Goal: Complete application form

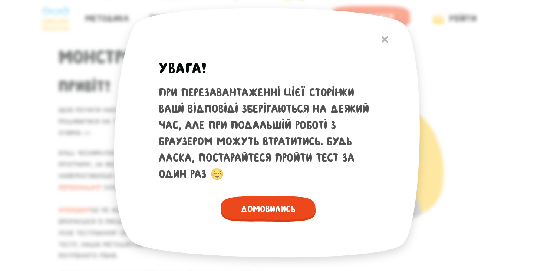
click at [252, 206] on span "Домовились" at bounding box center [268, 209] width 95 height 26
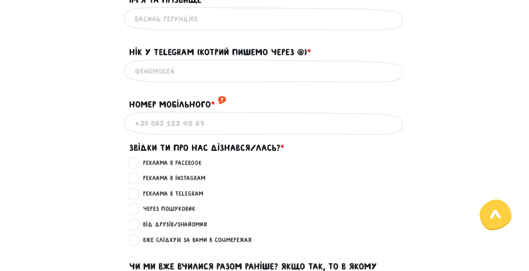
scroll to position [297, 0]
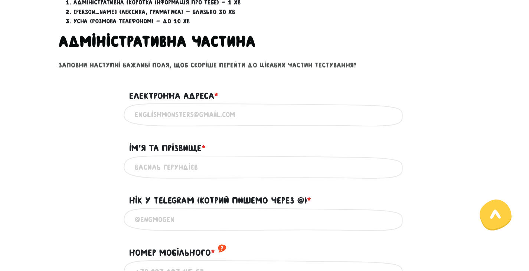
click at [201, 109] on input "Електронна адреса * ?" at bounding box center [265, 115] width 260 height 17
click at [202, 105] on div "Вкажи дійсну електронну адресу" at bounding box center [265, 114] width 282 height 23
click at [194, 113] on input "Електронна адреса * ?" at bounding box center [265, 115] width 260 height 17
click at [182, 108] on input "Електронна адреса * ?" at bounding box center [265, 115] width 260 height 17
type input "[EMAIL_ADDRESS][DOMAIN_NAME]"
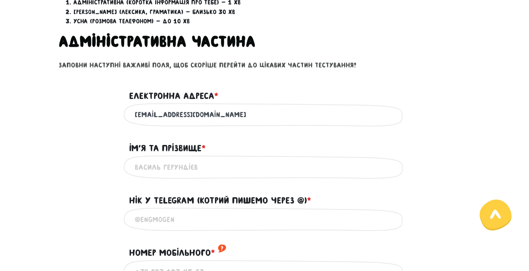
click at [187, 165] on input "Iм'я та прізвище * ?" at bounding box center [265, 167] width 260 height 17
click at [177, 168] on input "Iм'я та прізвище * ?" at bounding box center [265, 167] width 260 height 17
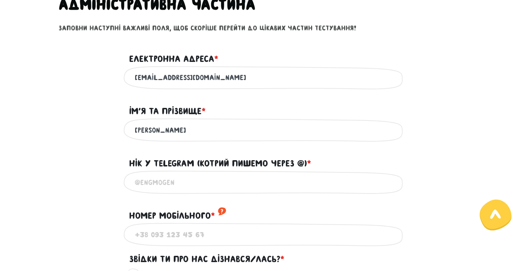
type input "[PERSON_NAME]"
click at [161, 186] on input "@" at bounding box center [265, 182] width 260 height 17
click at [180, 189] on input "@" at bounding box center [265, 182] width 260 height 17
type input "@Anna_pavlov"
click at [184, 238] on input "Номер мобільного * ?" at bounding box center [265, 234] width 260 height 17
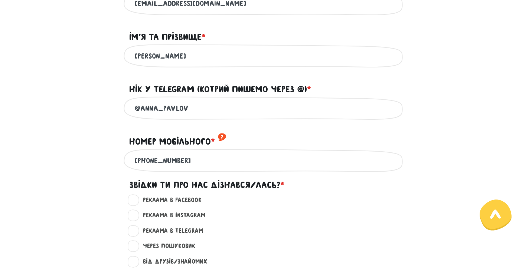
scroll to position [445, 0]
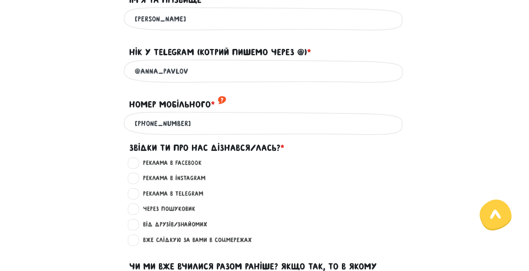
type input "[PHONE_NUMBER]"
click at [185, 223] on label "Від друзів/знайомих ?" at bounding box center [172, 225] width 71 height 10
click at [137, 223] on input "Від друзів/знайомих ?" at bounding box center [134, 223] width 6 height 7
radio input "true"
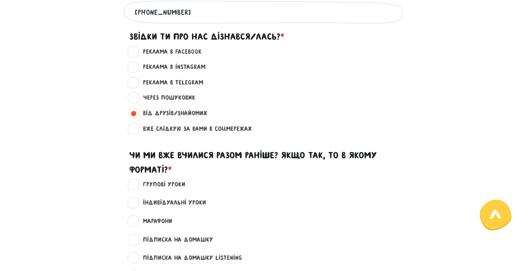
scroll to position [594, 0]
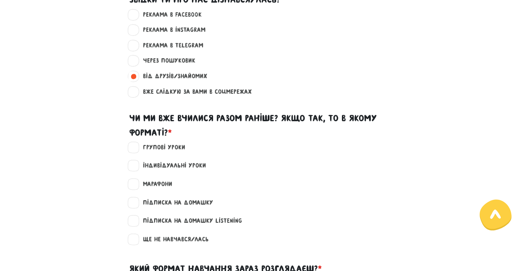
click at [160, 166] on label "Індивідуальні уроки" at bounding box center [171, 166] width 69 height 10
click at [137, 166] on input "Індивідуальні уроки" at bounding box center [134, 164] width 6 height 7
checkbox input "true"
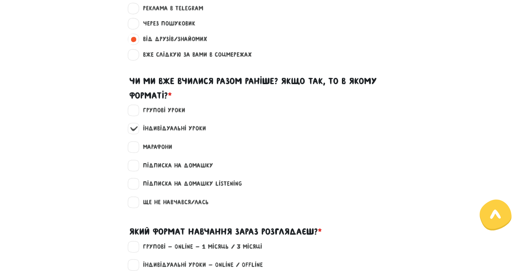
scroll to position [705, 0]
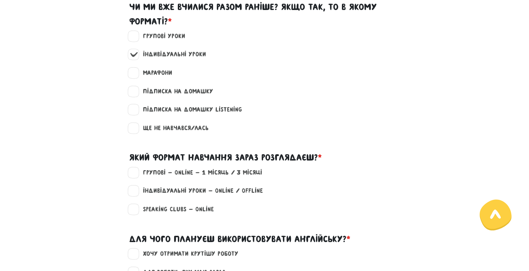
click at [137, 171] on label "Групові - Online - 1 місяць / 3 місяці" at bounding box center [199, 173] width 125 height 10
click at [137, 171] on input "Групові - Online - 1 місяць / 3 місяці" at bounding box center [134, 171] width 6 height 7
checkbox input "true"
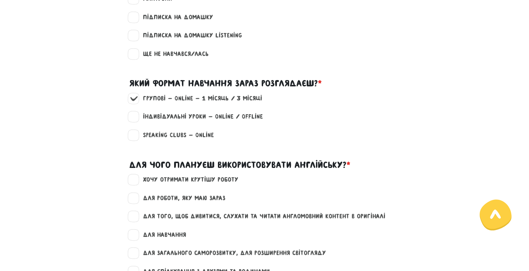
scroll to position [817, 0]
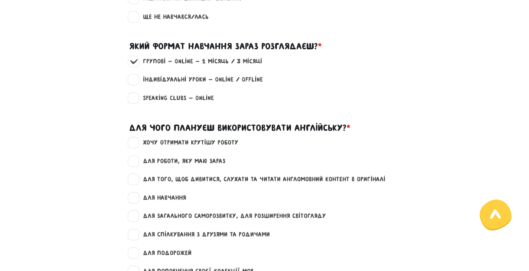
click at [137, 166] on label "для роботи, яку маю зараз" at bounding box center [181, 162] width 89 height 10
click at [136, 164] on input "для роботи, яку маю зараз" at bounding box center [134, 160] width 6 height 7
checkbox input "true"
click at [137, 180] on label "для того, щоб дивитися, слухати та читати англомовний контент в оригіналі" at bounding box center [261, 180] width 249 height 10
click at [136, 180] on input "для того, щоб дивитися, слухати та читати англомовний контент в оригіналі" at bounding box center [134, 178] width 6 height 7
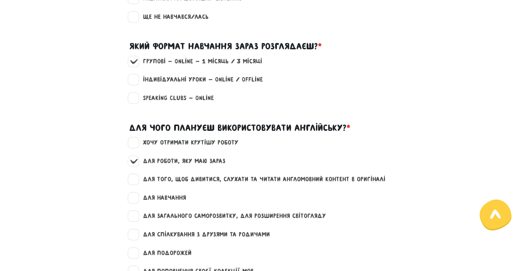
checkbox input "true"
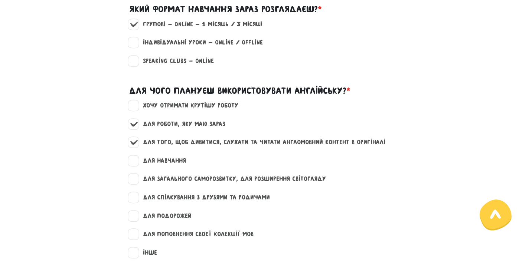
click at [137, 215] on label "для подорожей" at bounding box center [164, 217] width 55 height 10
click at [131, 215] on input "для подорожей" at bounding box center [134, 215] width 6 height 7
checkbox input "true"
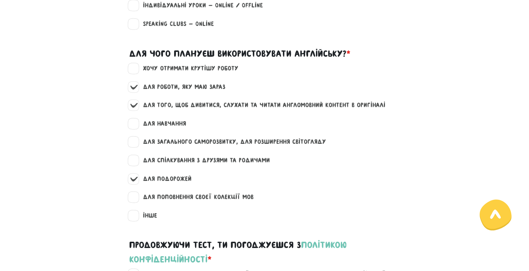
scroll to position [965, 0]
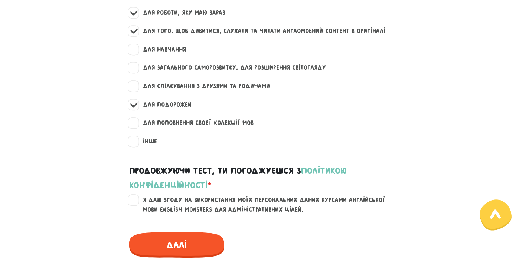
click at [137, 199] on label "Я даю згоду на використання моїх персональних даних курсами англійської мови En…" at bounding box center [269, 205] width 265 height 19
click at [136, 199] on input "Я даю згоду на використання моїх персональних даних курсами англійської мови En…" at bounding box center [134, 199] width 6 height 7
checkbox input "true"
click at [190, 247] on span "Далі" at bounding box center [176, 245] width 95 height 26
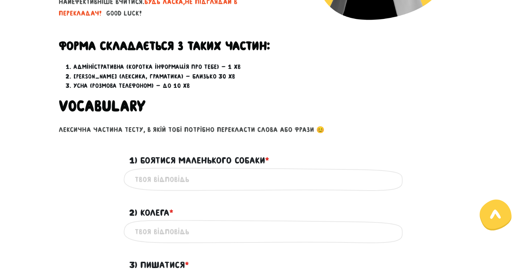
scroll to position [170, 0]
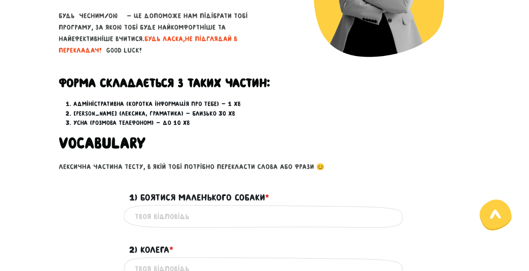
click at [198, 215] on input "1) Боятися маленького собаки * ?" at bounding box center [265, 216] width 260 height 17
click at [52, 176] on main "Увага! При перезавантаженні цієї сторінки ваші відповіді зберігаються на деякий…" at bounding box center [264, 264] width 529 height 794
click at [175, 215] on input "1) Боятися маленького собаки * ?" at bounding box center [265, 216] width 260 height 17
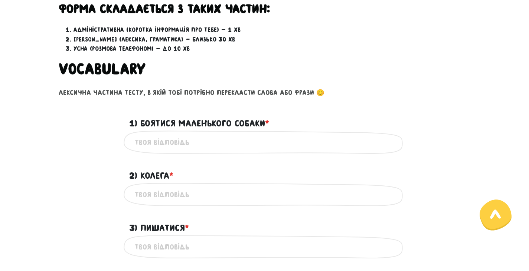
click at [168, 196] on input "2) Колега * ?" at bounding box center [265, 194] width 260 height 17
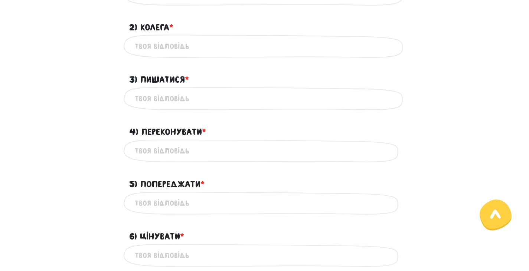
scroll to position [319, 0]
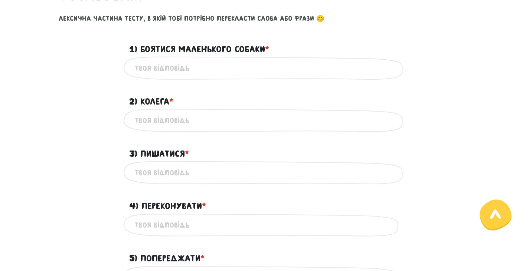
click at [177, 119] on input "2) Колега * ?" at bounding box center [265, 120] width 260 height 17
drag, startPoint x: 178, startPoint y: 114, endPoint x: 131, endPoint y: 112, distance: 47.2
click at [131, 112] on div "coworker Це обов'язкове поле" at bounding box center [265, 120] width 282 height 23
click at [163, 179] on input "3) Пишатися * ?" at bounding box center [265, 172] width 260 height 17
drag, startPoint x: 160, startPoint y: 118, endPoint x: 147, endPoint y: 117, distance: 12.6
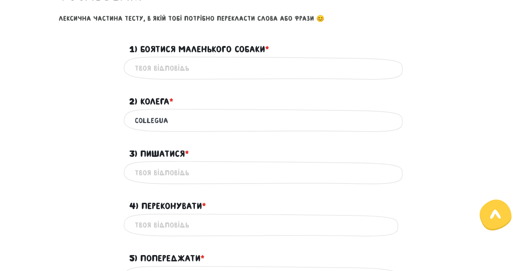
click at [147, 117] on input "collegua" at bounding box center [265, 120] width 260 height 17
click at [154, 120] on input "collegua" at bounding box center [265, 120] width 260 height 17
click at [162, 121] on input "colleagua" at bounding box center [265, 120] width 260 height 17
click at [187, 120] on input "colleagua" at bounding box center [265, 120] width 260 height 17
type input "colleague"
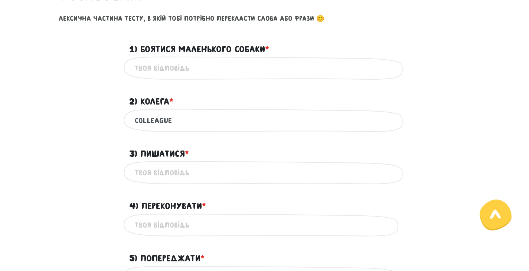
click at [205, 70] on input "1) Боятися маленького собаки * ?" at bounding box center [265, 68] width 260 height 17
click at [160, 66] on input "1) Боятися маленького собаки * ?" at bounding box center [265, 68] width 260 height 17
type input "[PERSON_NAME]"
click at [161, 68] on input "1) Боятися маленького собаки * ?" at bounding box center [265, 68] width 260 height 17
type input "Y"
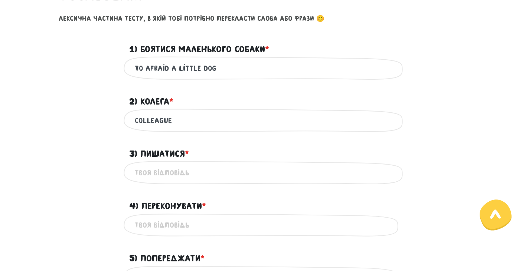
type input "to afraid a little dog"
click at [176, 173] on input "3) Пишатися * ?" at bounding box center [265, 172] width 260 height 17
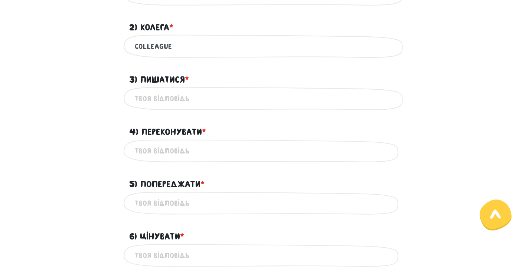
click at [172, 203] on input "5) Попереджати * ?" at bounding box center [265, 203] width 260 height 17
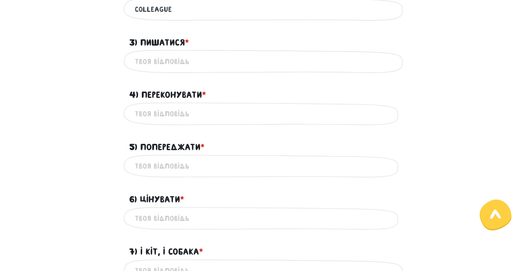
click at [169, 218] on input "6) Цінувати * ?" at bounding box center [265, 218] width 260 height 17
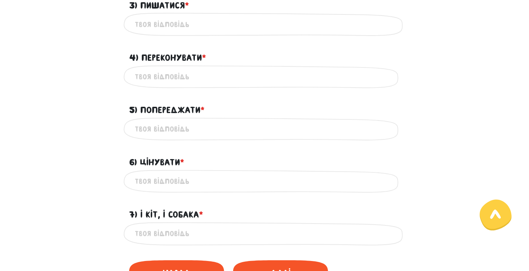
scroll to position [504, 0]
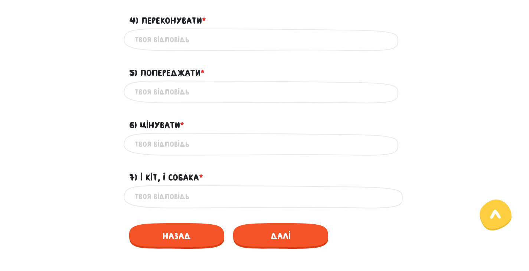
click at [168, 198] on input "7) І кіт, і собака * ?" at bounding box center [265, 197] width 260 height 17
type input "Cat and dog"
click at [168, 150] on input "6) Цінувати * ?" at bounding box center [265, 144] width 260 height 17
click at [166, 102] on div "Це обов'язкове поле" at bounding box center [265, 92] width 282 height 23
click at [166, 90] on input "5) Попереджати * ?" at bounding box center [265, 92] width 260 height 17
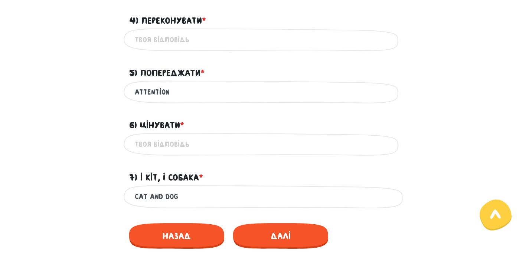
click at [133, 92] on div "attention Це обов'язкове поле" at bounding box center [265, 92] width 282 height 23
click at [136, 91] on input "attention" at bounding box center [265, 92] width 260 height 17
click at [184, 89] on input "to attention" at bounding box center [265, 92] width 260 height 17
drag, startPoint x: 153, startPoint y: 93, endPoint x: 127, endPoint y: 91, distance: 25.7
click at [127, 91] on div "to attention Це обов'язкове поле" at bounding box center [265, 92] width 282 height 23
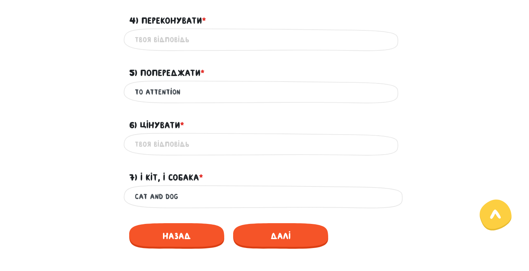
type input "to attention"
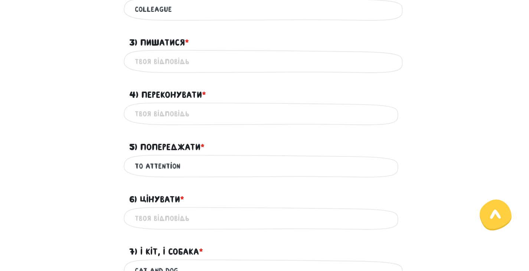
click at [176, 162] on input "to attention" at bounding box center [265, 166] width 260 height 17
drag, startPoint x: 173, startPoint y: 165, endPoint x: 118, endPoint y: 164, distance: 55.0
click at [118, 164] on div "to attention Це обов'язкове поле" at bounding box center [264, 166] width 423 height 23
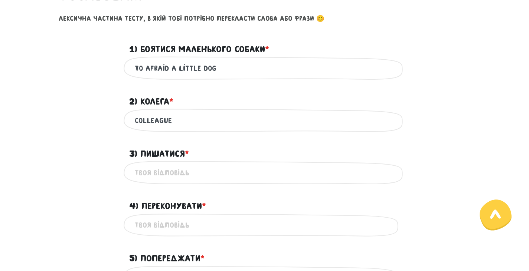
click at [164, 175] on input "3) Пишатися * ?" at bounding box center [265, 172] width 260 height 17
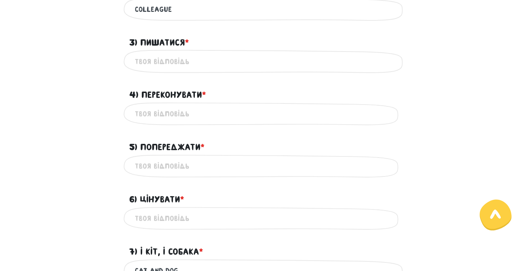
scroll to position [467, 0]
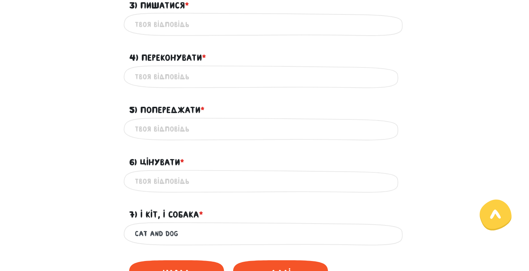
click at [174, 130] on input "5) Попереджати * ?" at bounding box center [265, 129] width 260 height 17
type input "е"
click at [180, 128] on input "5) Попереджати * ?" at bounding box center [265, 129] width 260 height 17
click at [184, 184] on input "6) Цінувати * ?" at bounding box center [265, 181] width 260 height 17
drag, startPoint x: 176, startPoint y: 129, endPoint x: 169, endPoint y: 128, distance: 7.1
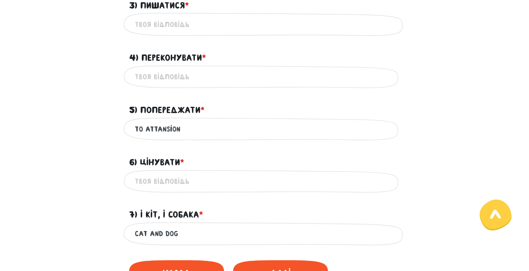
click at [169, 128] on input "to attansion" at bounding box center [265, 129] width 260 height 17
drag, startPoint x: 188, startPoint y: 127, endPoint x: 130, endPoint y: 125, distance: 57.9
click at [130, 125] on div "to attansion Це обов'язкове поле" at bounding box center [265, 129] width 282 height 23
click at [158, 128] on input "to attansion" at bounding box center [265, 129] width 260 height 17
type input "to attention"
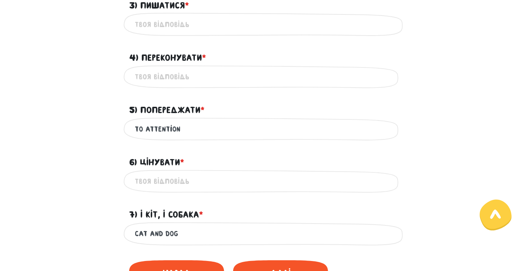
click at [171, 186] on input "6) Цінувати * ?" at bounding box center [265, 181] width 260 height 17
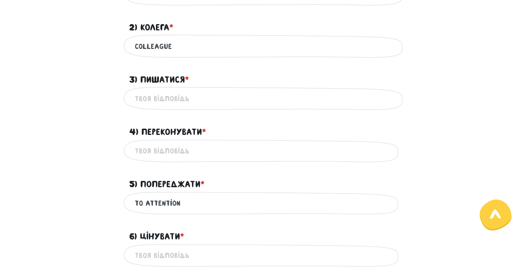
scroll to position [356, 0]
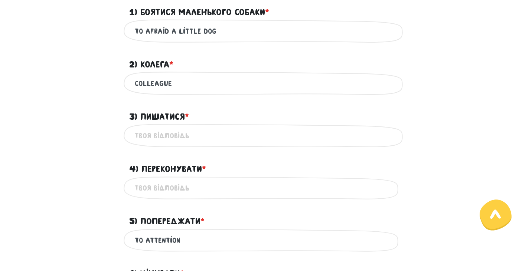
click at [168, 135] on input "3) Пишатися * ?" at bounding box center [265, 135] width 260 height 17
click at [174, 187] on input "4) Переконувати * ?" at bounding box center [265, 188] width 260 height 17
click at [131, 190] on div "persuade Це обов'язкове поле" at bounding box center [265, 188] width 282 height 23
click at [135, 187] on input "persuade" at bounding box center [265, 188] width 260 height 17
type input "to persuade"
